Goal: Navigation & Orientation: Understand site structure

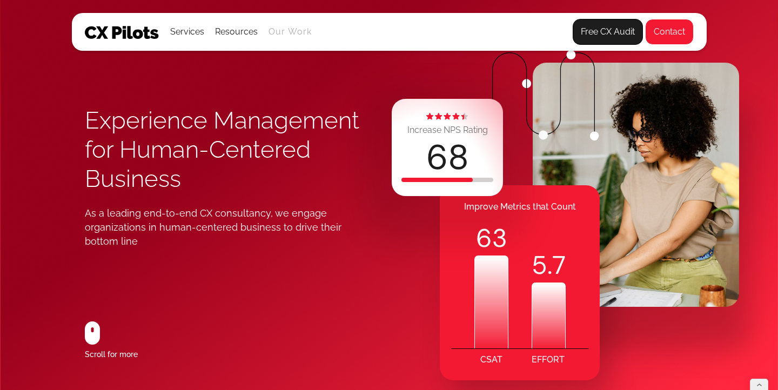
click at [280, 35] on link "Our Work" at bounding box center [290, 32] width 44 height 10
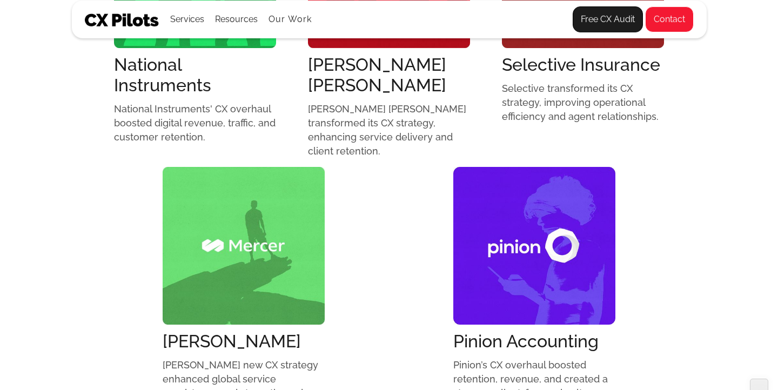
scroll to position [1241, 0]
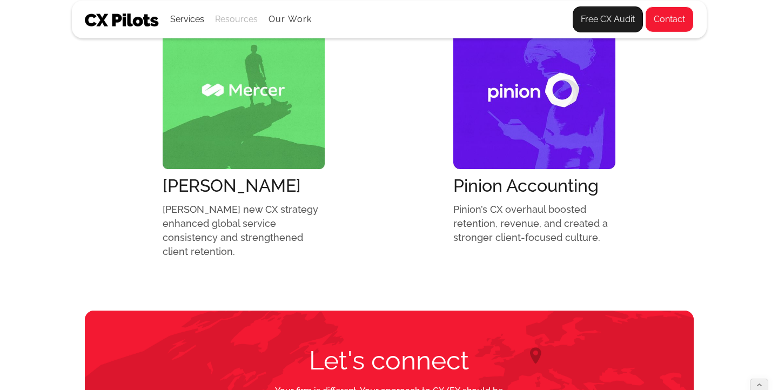
click at [240, 18] on div "Resources" at bounding box center [236, 19] width 43 height 15
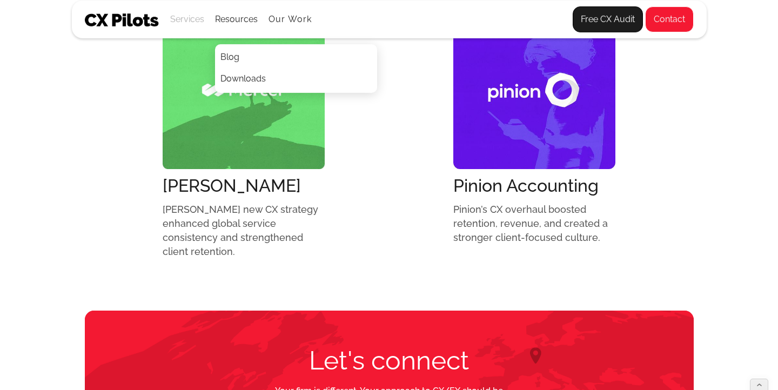
click at [189, 20] on div "Services" at bounding box center [187, 19] width 34 height 15
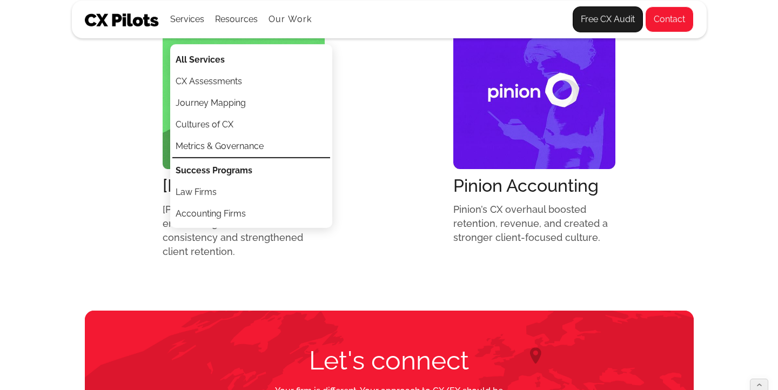
click at [122, 23] on img at bounding box center [122, 20] width 75 height 13
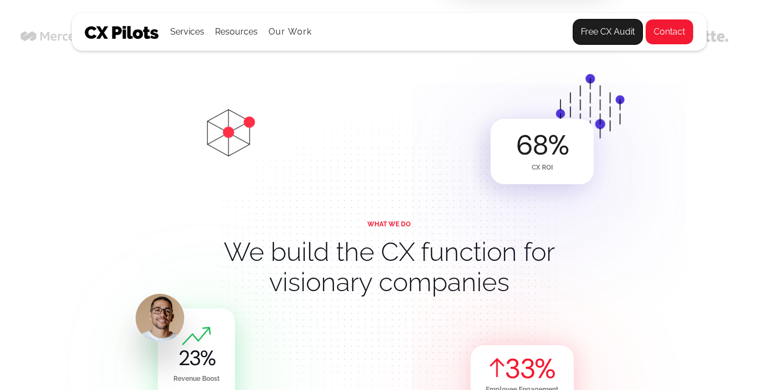
scroll to position [412, 0]
